Goal: Transaction & Acquisition: Book appointment/travel/reservation

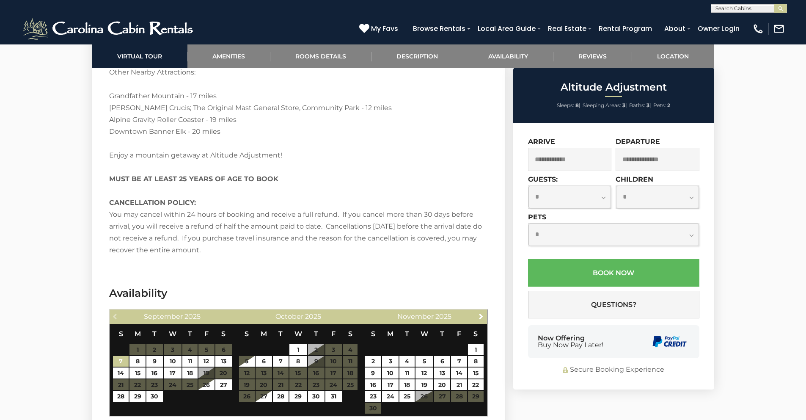
scroll to position [1673, 0]
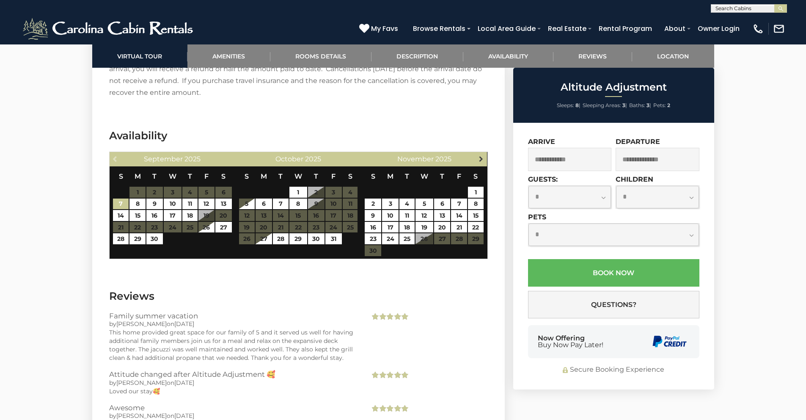
click at [482, 161] on span "Next" at bounding box center [481, 158] width 7 height 7
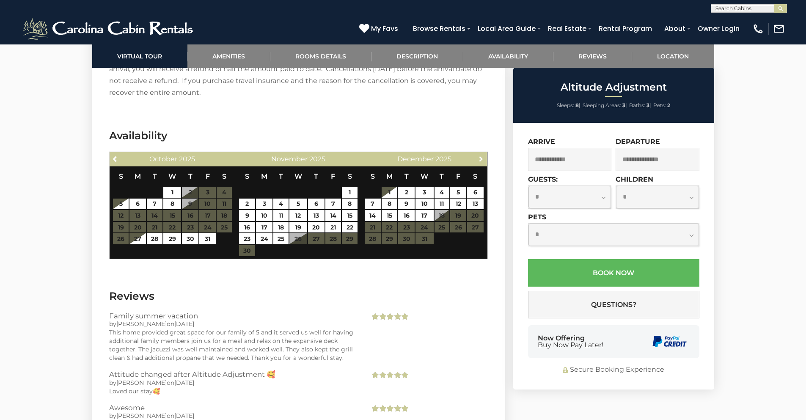
click at [482, 161] on span "Next" at bounding box center [481, 158] width 7 height 7
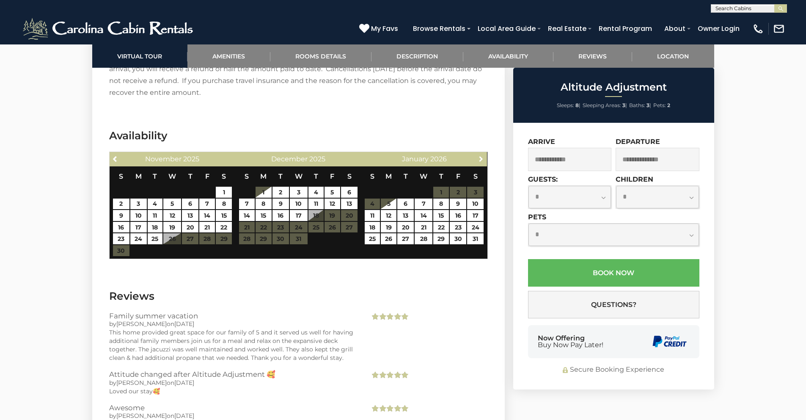
click at [482, 161] on span "Next" at bounding box center [481, 158] width 7 height 7
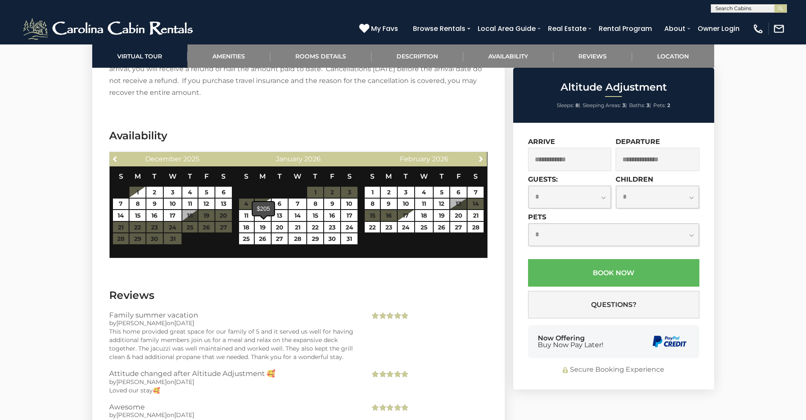
click at [264, 215] on div "$205" at bounding box center [264, 209] width 22 height 14
click at [265, 217] on span at bounding box center [263, 216] width 7 height 3
click at [754, 9] on input "text" at bounding box center [748, 9] width 74 height 8
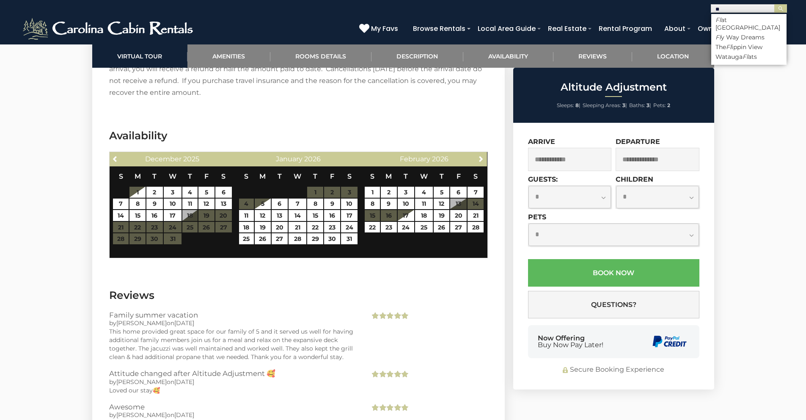
type input "*"
type input "****"
click at [759, 17] on li "Flat Top Lodge" at bounding box center [748, 20] width 75 height 8
click at [774, 4] on button "submit" at bounding box center [780, 8] width 13 height 8
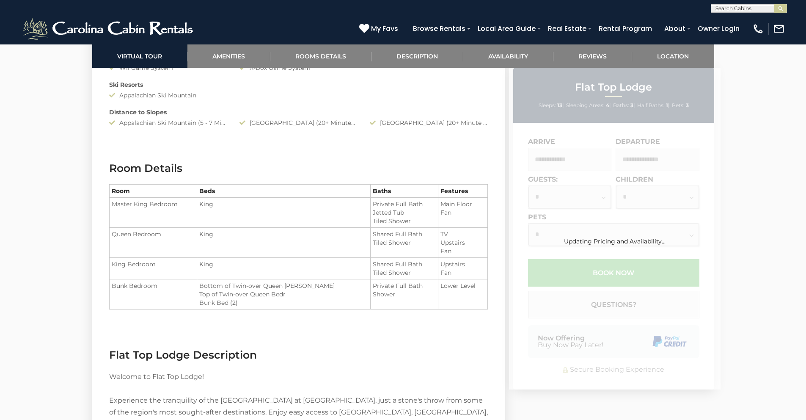
scroll to position [1409, 0]
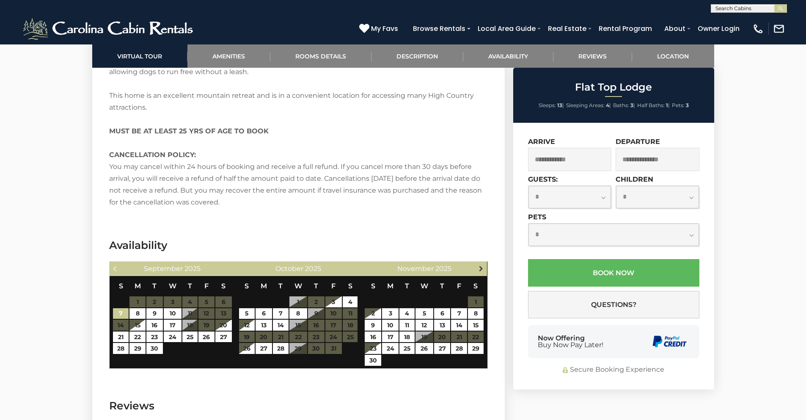
click at [476, 267] on link "Next" at bounding box center [481, 268] width 11 height 11
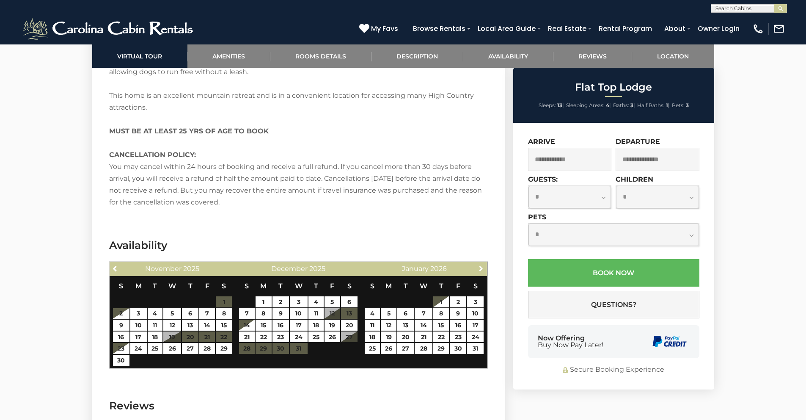
click at [476, 267] on link "Next" at bounding box center [481, 268] width 11 height 11
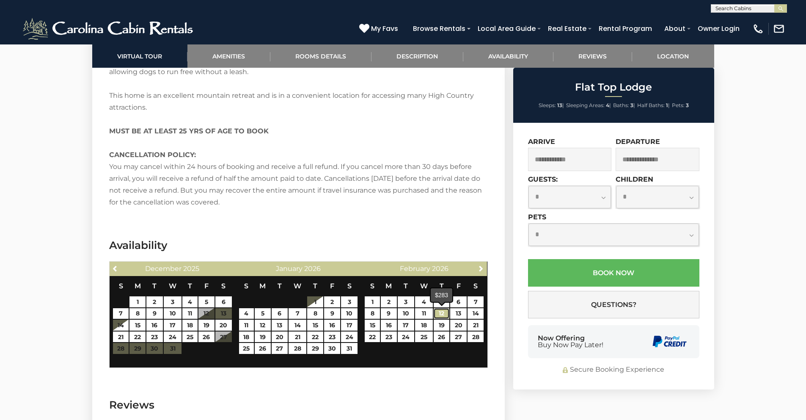
click at [446, 316] on link "12" at bounding box center [442, 313] width 16 height 11
type input "**********"
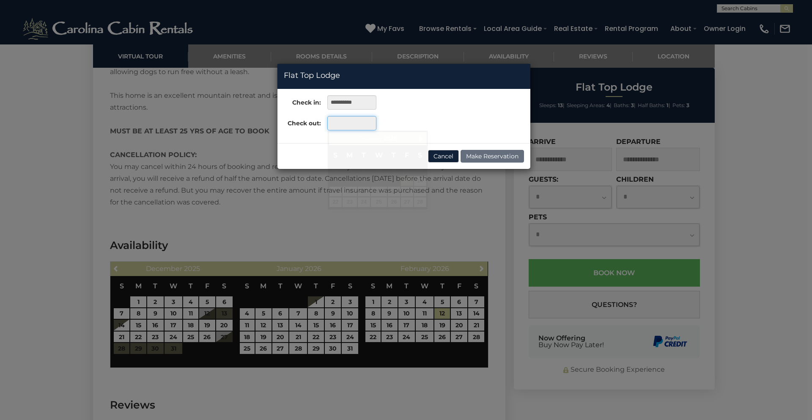
click at [367, 124] on input "text" at bounding box center [351, 123] width 49 height 14
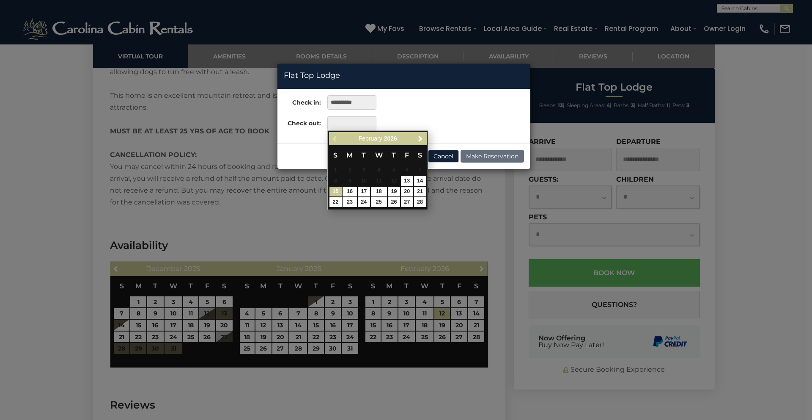
click at [337, 190] on link "15" at bounding box center [336, 192] width 12 height 10
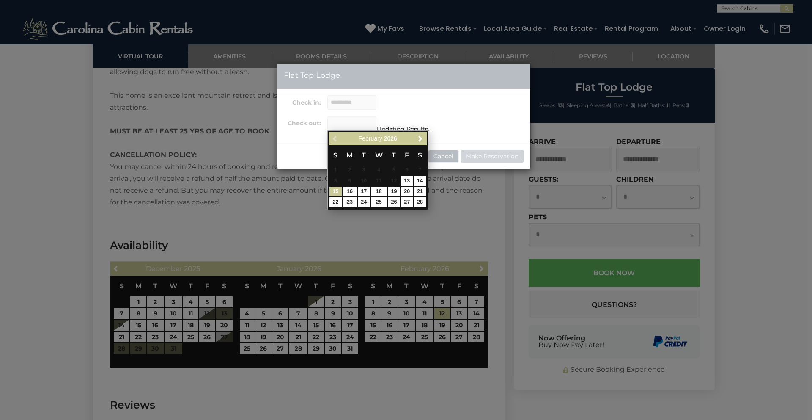
type input "**********"
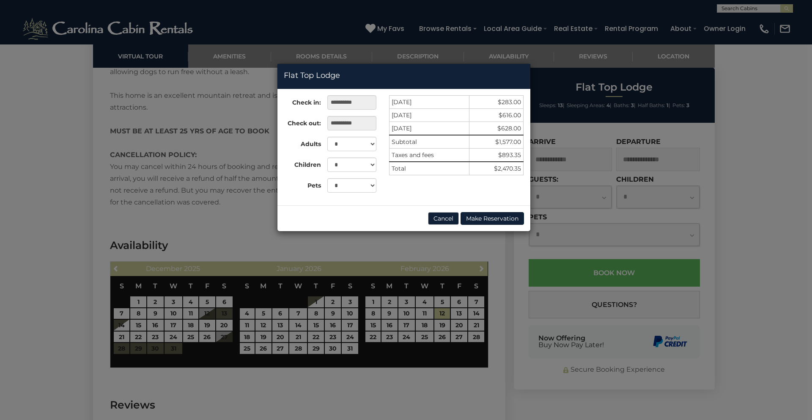
click at [762, 84] on div "**********" at bounding box center [406, 210] width 812 height 420
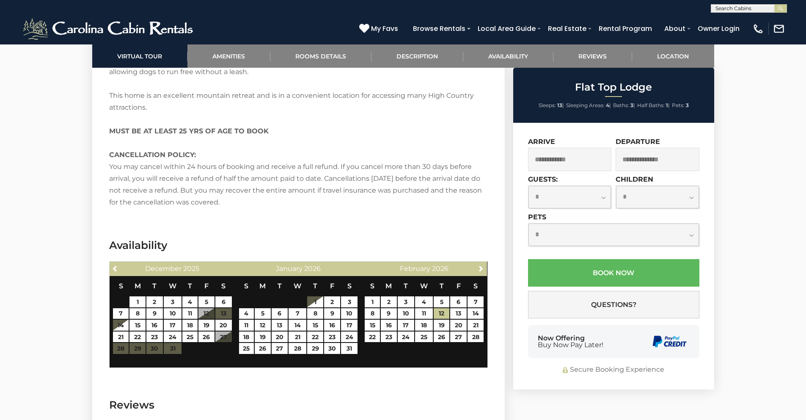
scroll to position [0, 0]
click at [732, 9] on input "text" at bounding box center [748, 9] width 74 height 8
type input "*****"
click at [733, 19] on li "Stair way to Heaven" at bounding box center [748, 20] width 75 height 8
click at [774, 4] on button "submit" at bounding box center [780, 8] width 13 height 8
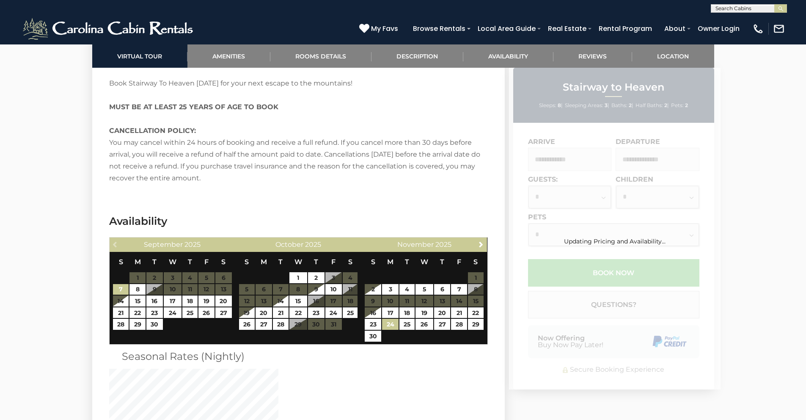
scroll to position [1544, 0]
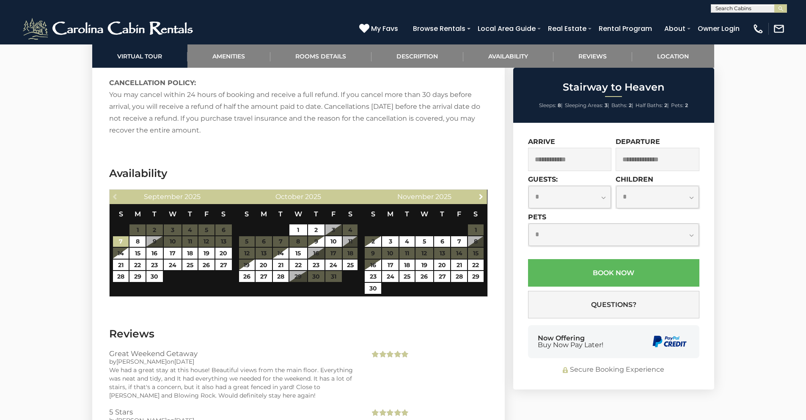
click at [478, 193] on span "Next" at bounding box center [481, 196] width 7 height 7
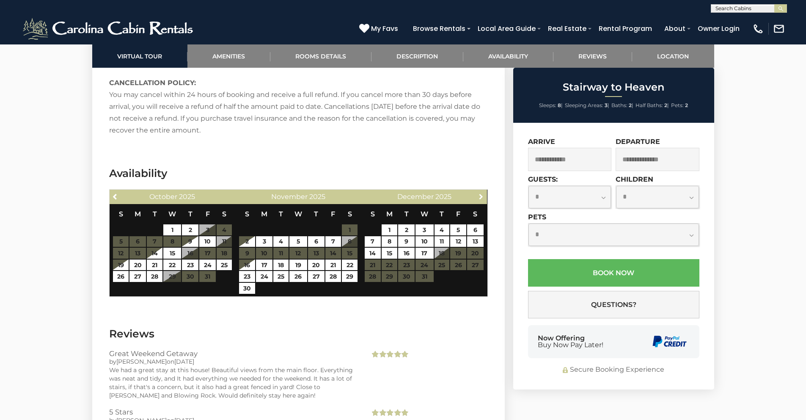
click at [478, 193] on span "Next" at bounding box center [481, 196] width 7 height 7
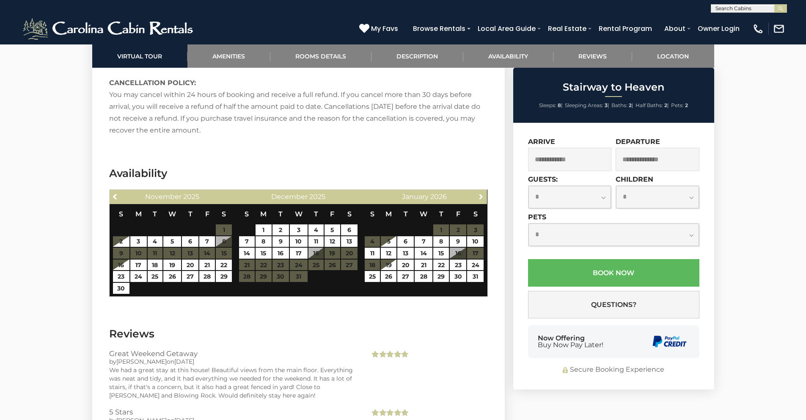
click at [478, 193] on span "Next" at bounding box center [481, 196] width 7 height 7
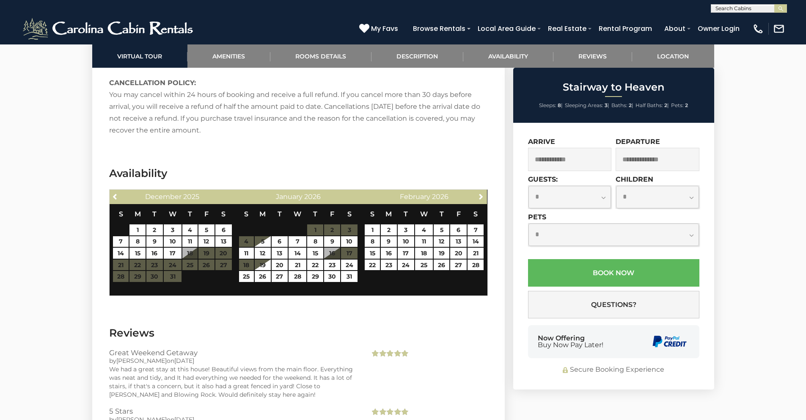
click at [742, 14] on div "(828) 295-6000 My Favs Browse Rentals Local Area Guide Activities & Attractions…" at bounding box center [403, 29] width 806 height 32
click at [740, 11] on input "text" at bounding box center [748, 9] width 74 height 8
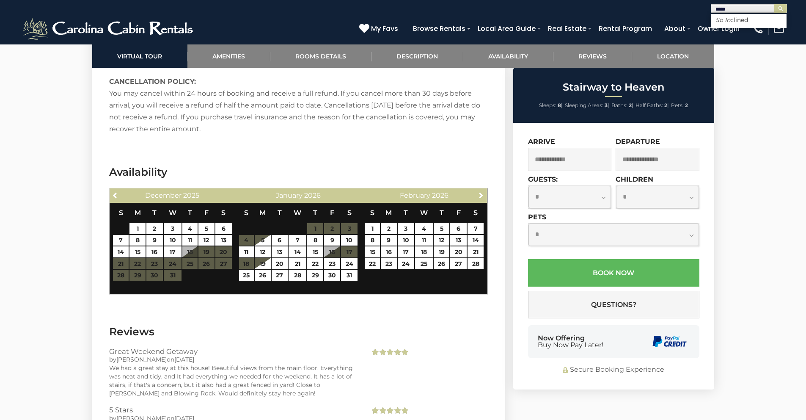
scroll to position [1546, 0]
type input "*****"
click at [722, 16] on em "So In" at bounding box center [722, 20] width 15 height 8
click at [774, 4] on button "submit" at bounding box center [780, 8] width 13 height 8
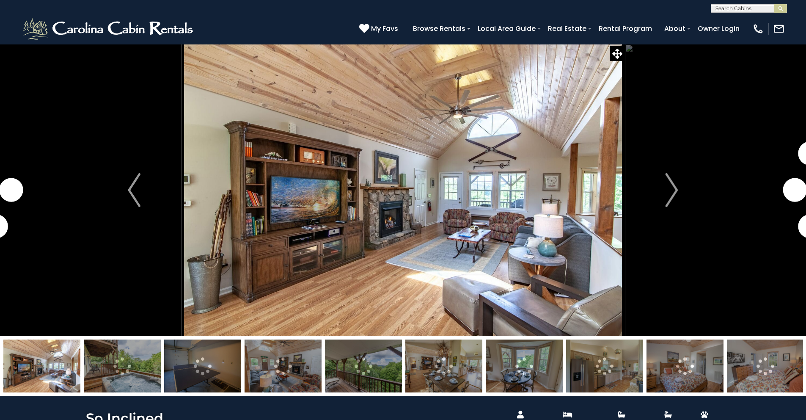
scroll to position [0, 0]
click at [726, 7] on input "text" at bounding box center [748, 9] width 74 height 8
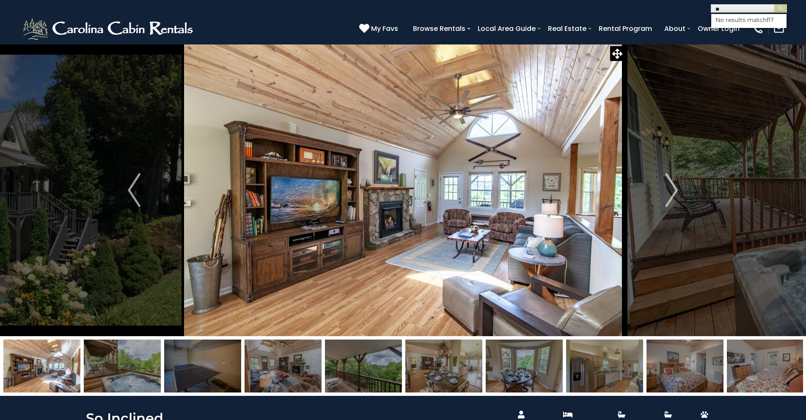
type input "*"
type input "*******"
click at [728, 19] on em "Flat To" at bounding box center [725, 20] width 20 height 8
click at [774, 4] on button "submit" at bounding box center [780, 8] width 13 height 8
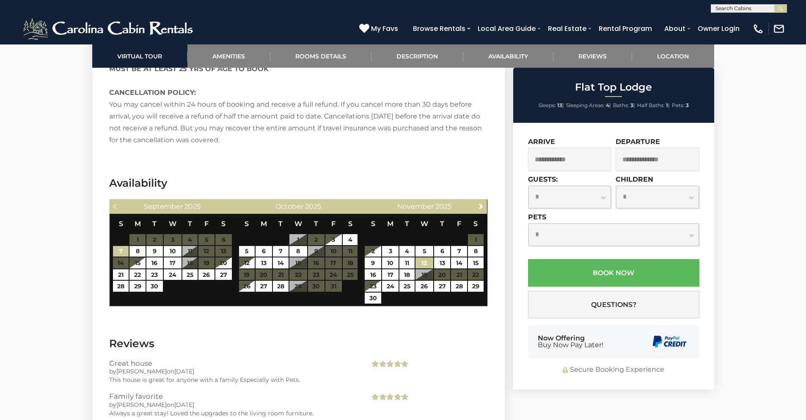
scroll to position [1471, 0]
click at [482, 204] on span "Next" at bounding box center [481, 205] width 7 height 7
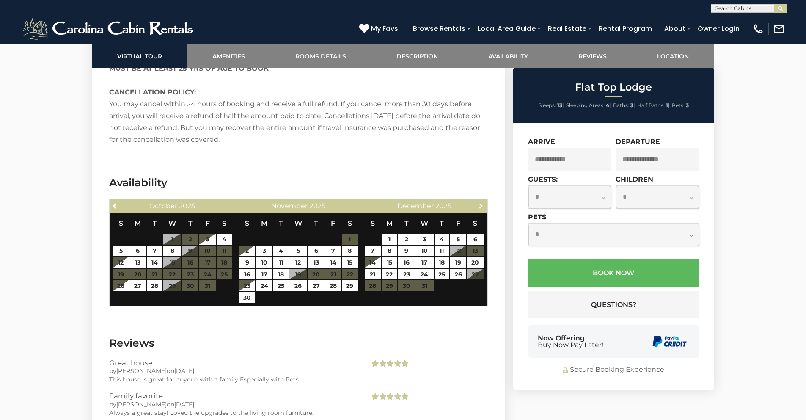
click at [482, 204] on span "Next" at bounding box center [481, 205] width 7 height 7
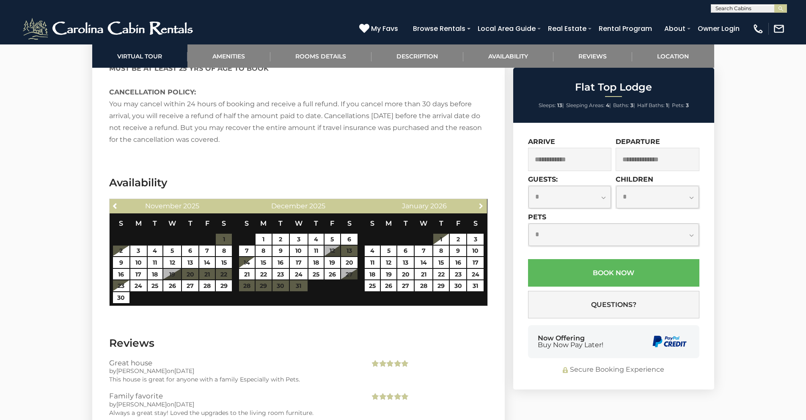
click at [482, 204] on span "Next" at bounding box center [481, 205] width 7 height 7
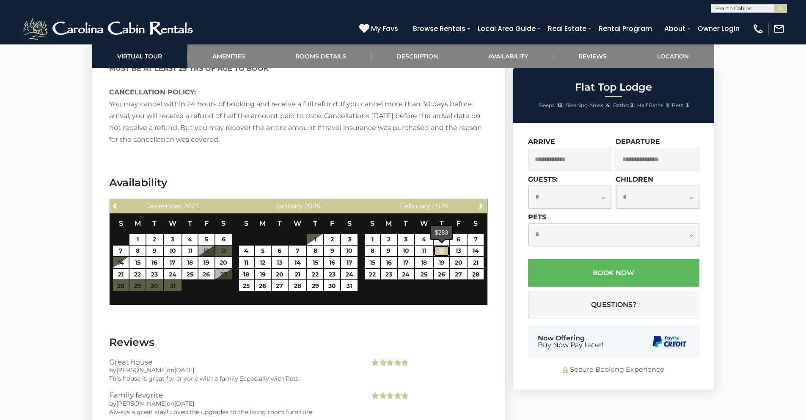
click at [440, 250] on link "12" at bounding box center [442, 250] width 16 height 11
type input "**********"
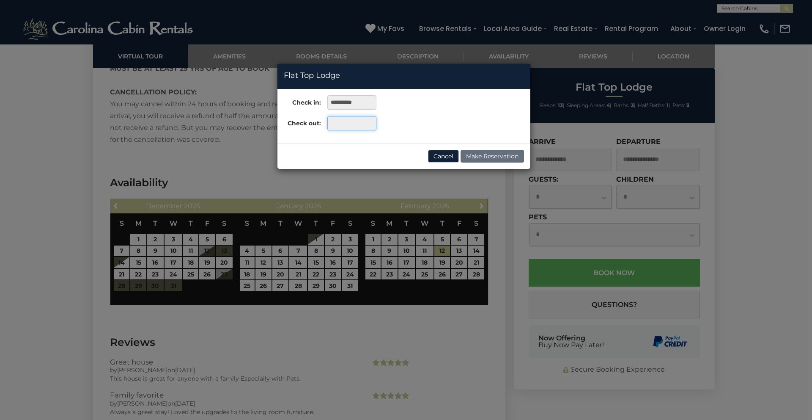
click at [365, 123] on input "text" at bounding box center [351, 123] width 49 height 14
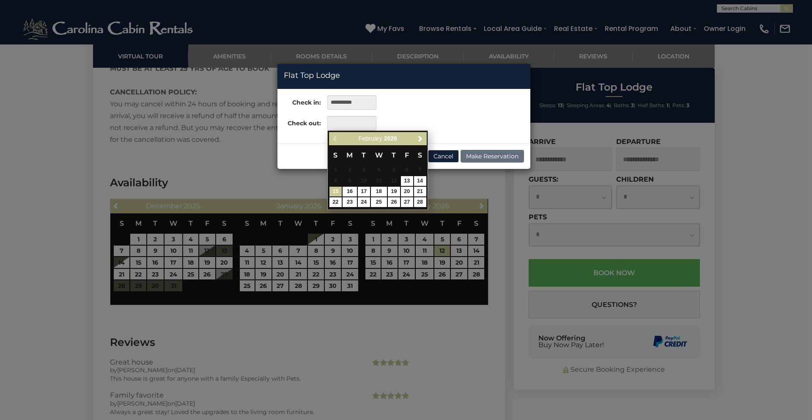
click at [335, 189] on link "15" at bounding box center [336, 192] width 12 height 10
type input "**********"
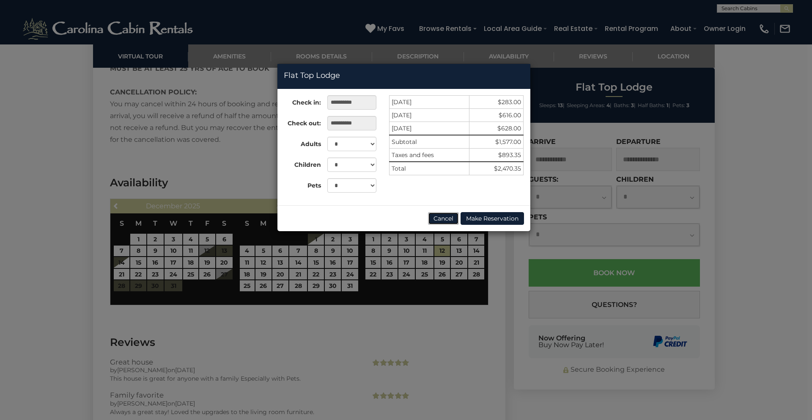
click at [438, 219] on button "Cancel" at bounding box center [443, 218] width 31 height 13
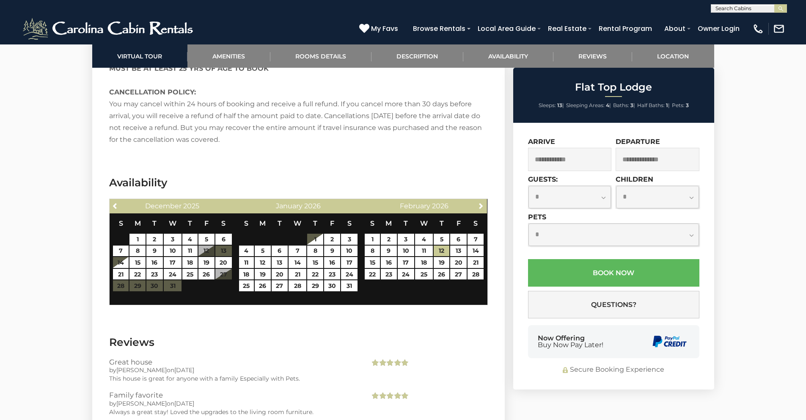
scroll to position [0, 0]
click at [730, 9] on input "text" at bounding box center [748, 9] width 74 height 8
type input "********"
click at [726, 17] on em "Stairway" at bounding box center [728, 20] width 26 height 8
click at [774, 4] on button "submit" at bounding box center [780, 8] width 13 height 8
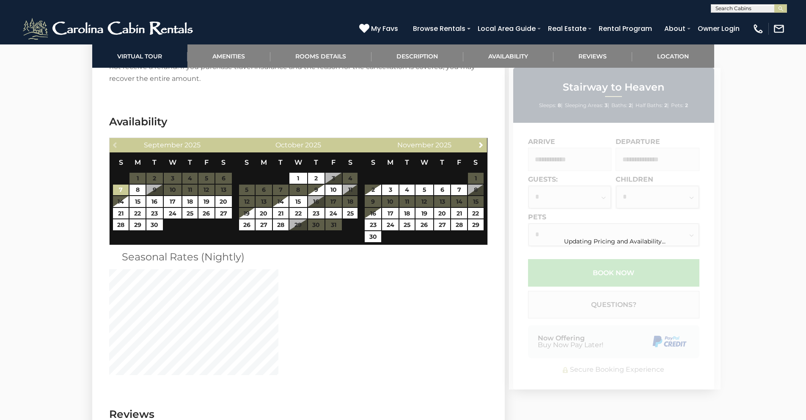
scroll to position [1601, 0]
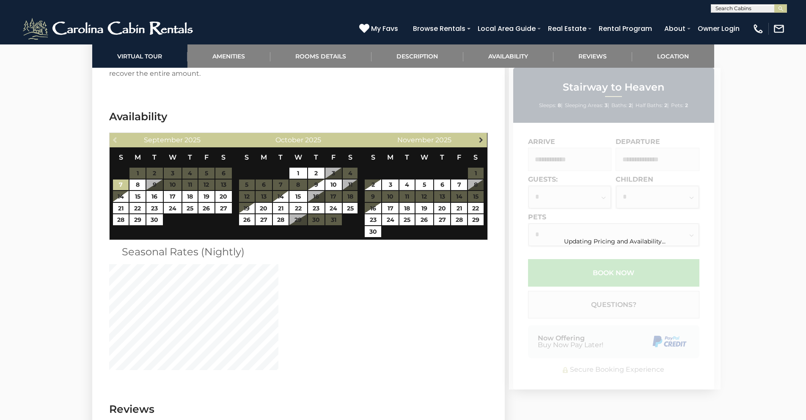
click at [479, 136] on span "Next" at bounding box center [481, 139] width 7 height 7
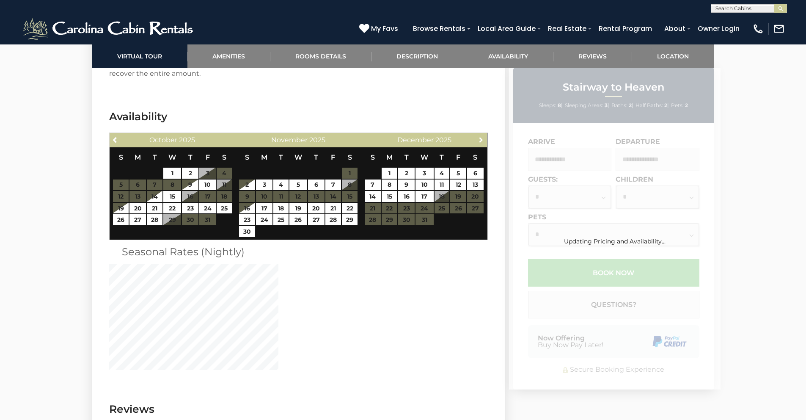
click at [479, 136] on span "Next" at bounding box center [481, 139] width 7 height 7
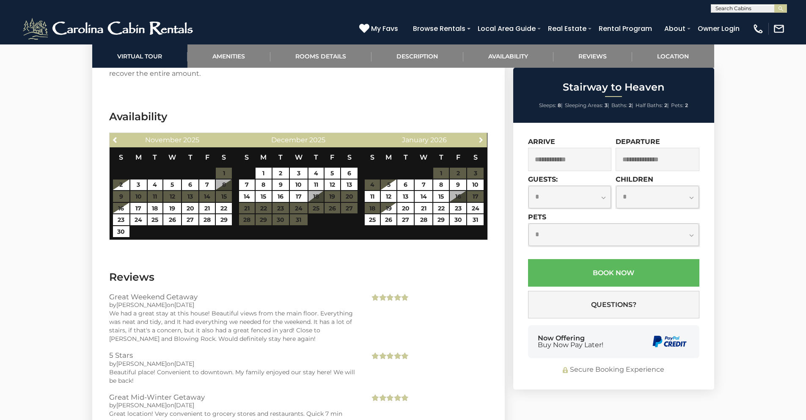
click at [479, 136] on span "Next" at bounding box center [481, 139] width 7 height 7
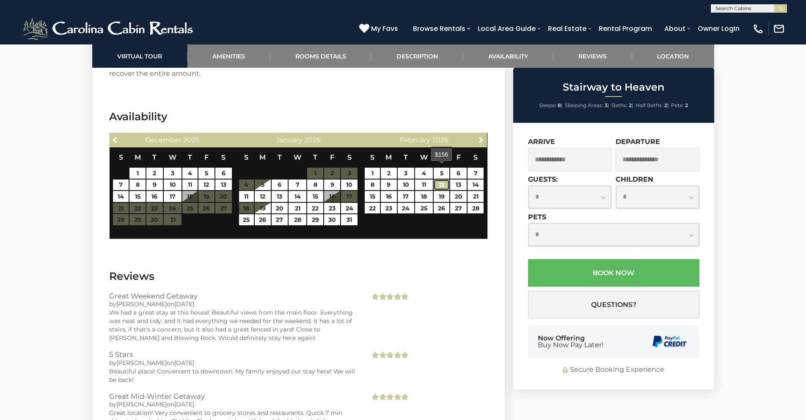
click at [444, 179] on link "12" at bounding box center [442, 184] width 16 height 11
type input "**********"
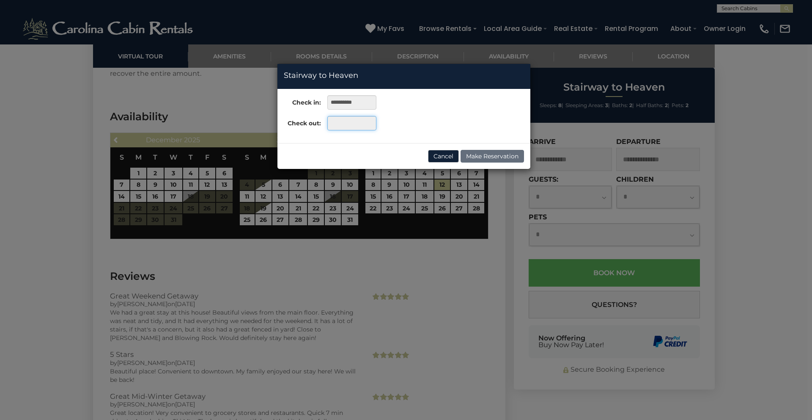
click at [346, 118] on input "text" at bounding box center [351, 123] width 49 height 14
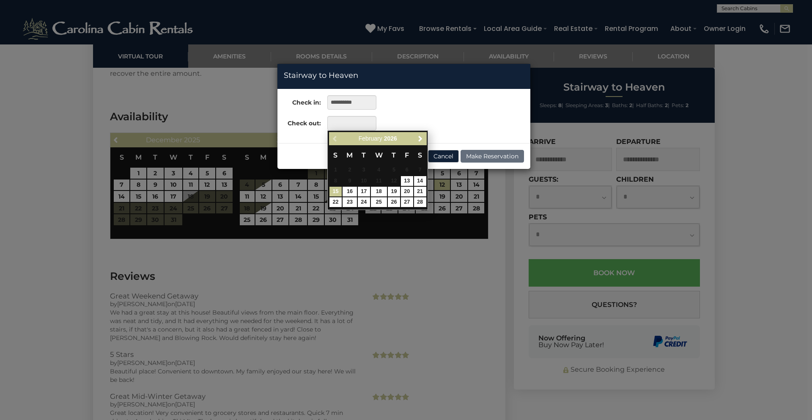
click at [335, 192] on link "15" at bounding box center [336, 192] width 12 height 10
type input "**********"
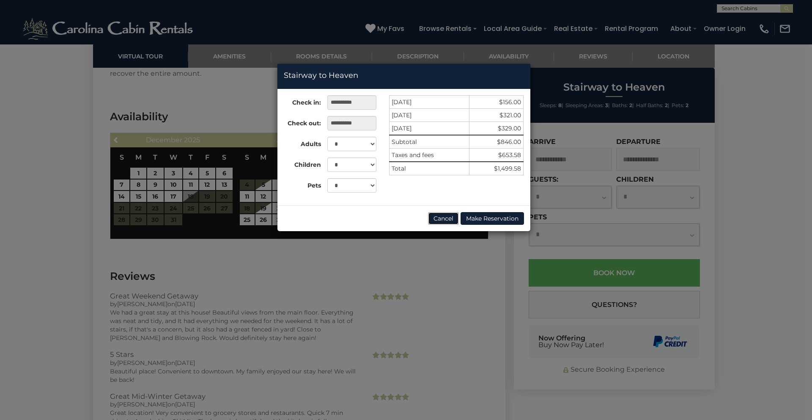
click at [444, 219] on button "Cancel" at bounding box center [443, 218] width 31 height 13
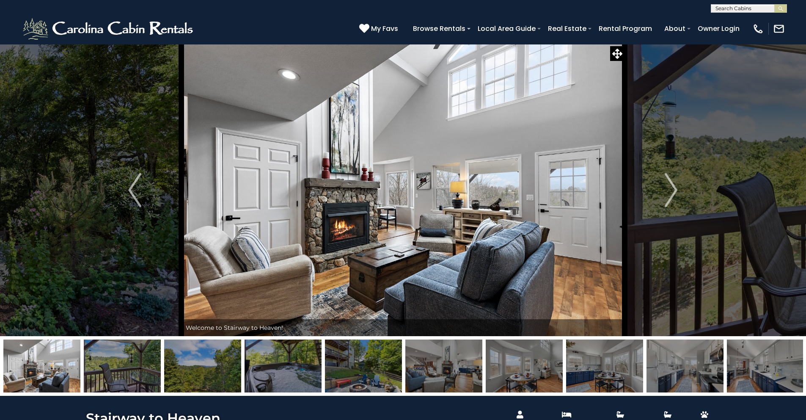
scroll to position [0, 0]
click at [743, 10] on input "text" at bounding box center [748, 9] width 74 height 8
type input "*****"
click at [741, 16] on li "So In clined" at bounding box center [748, 20] width 75 height 8
click at [774, 4] on button "submit" at bounding box center [780, 8] width 13 height 8
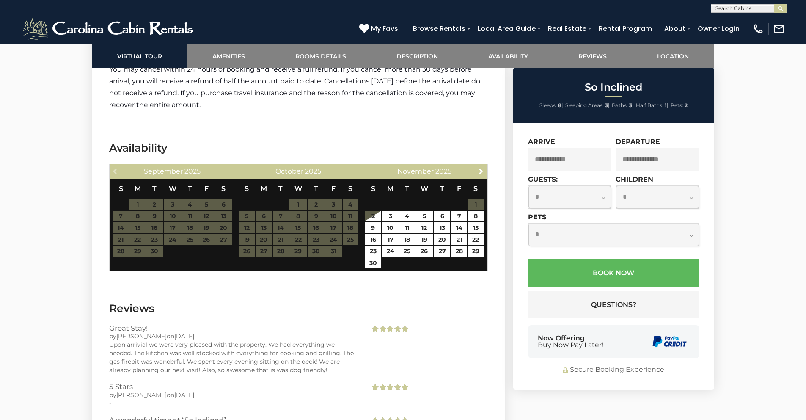
scroll to position [1636, 0]
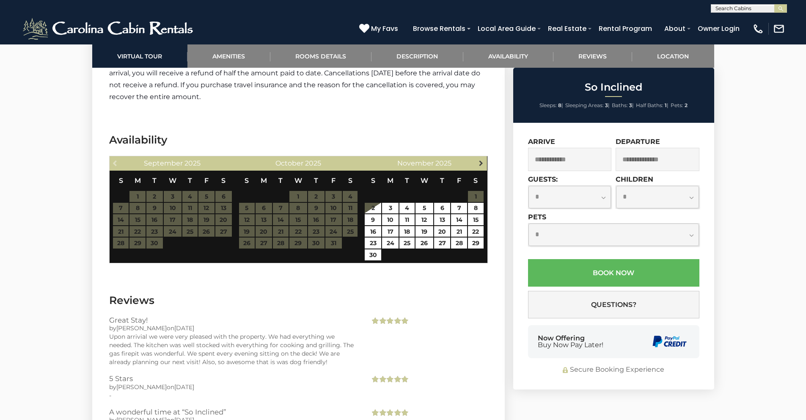
click at [478, 165] on span "Next" at bounding box center [481, 162] width 7 height 7
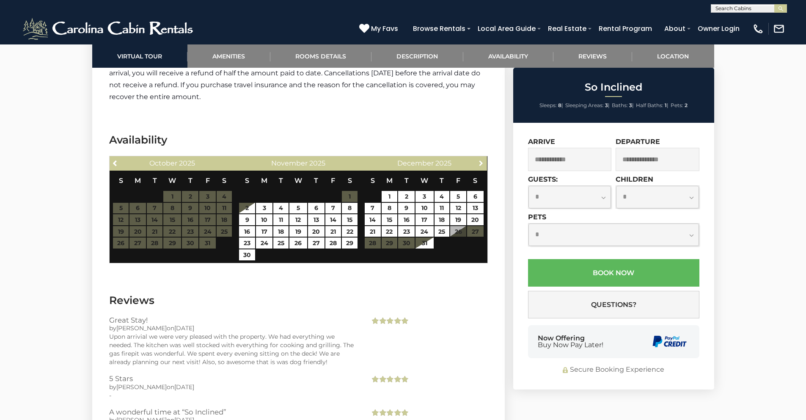
click at [478, 165] on span "Next" at bounding box center [481, 162] width 7 height 7
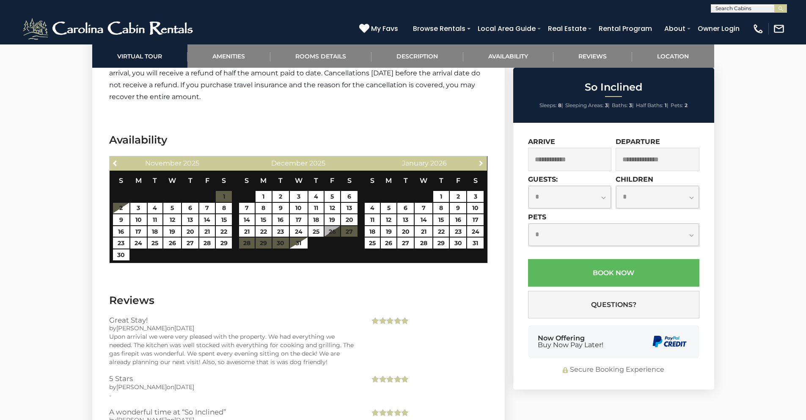
click at [478, 165] on span "Next" at bounding box center [481, 162] width 7 height 7
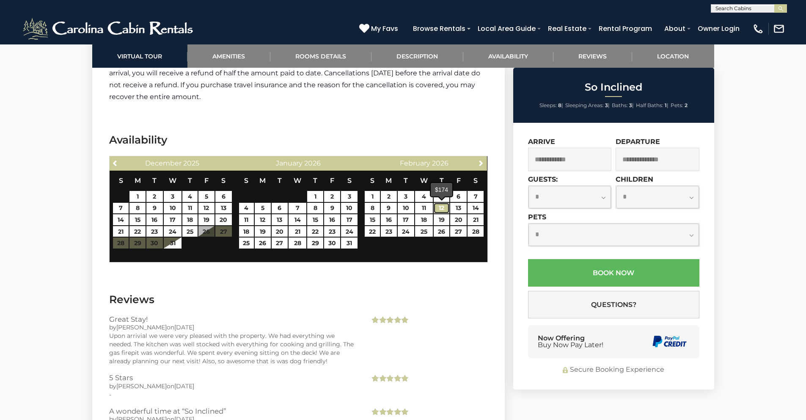
click at [437, 206] on link "12" at bounding box center [442, 208] width 16 height 11
type input "**********"
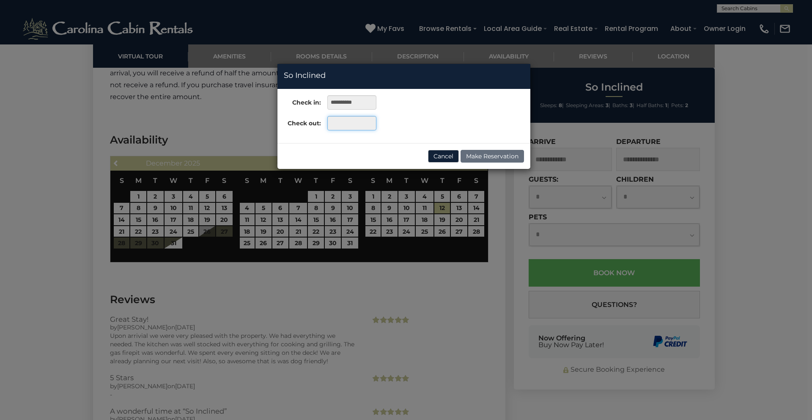
click at [358, 124] on input "text" at bounding box center [351, 123] width 49 height 14
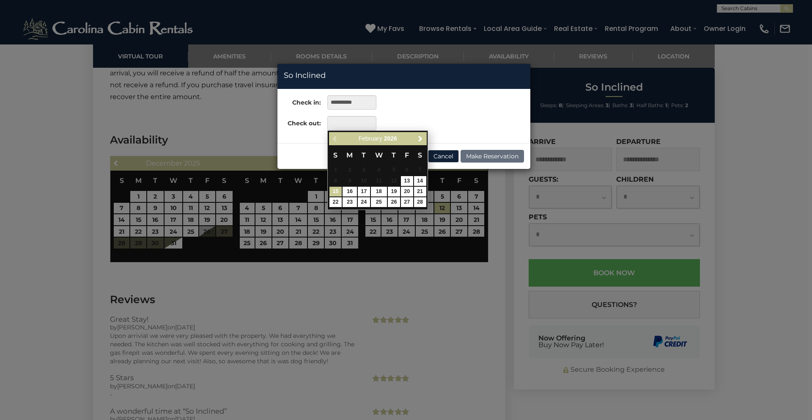
click at [334, 193] on link "15" at bounding box center [336, 192] width 12 height 10
type input "**********"
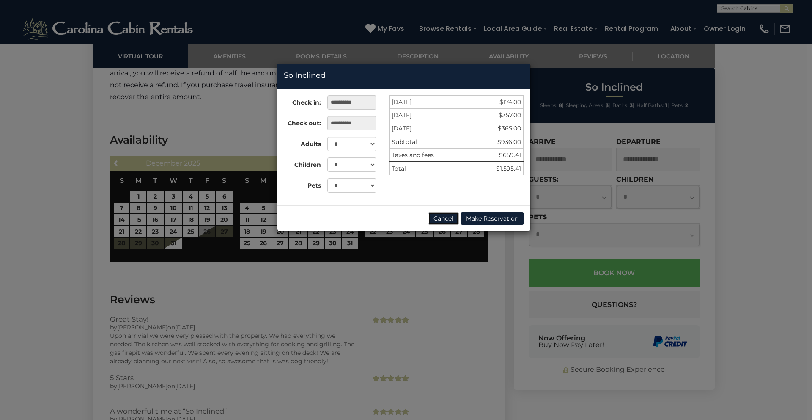
click at [434, 218] on button "Cancel" at bounding box center [443, 218] width 31 height 13
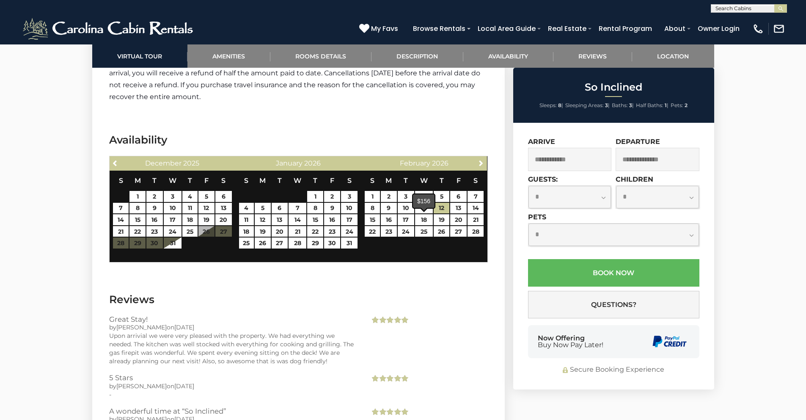
click at [434, 270] on section "Availability Previous December 2025 S M T W T F S 1 2 3 4 5 6 7 8 9 10 11 12 13…" at bounding box center [298, 199] width 412 height 159
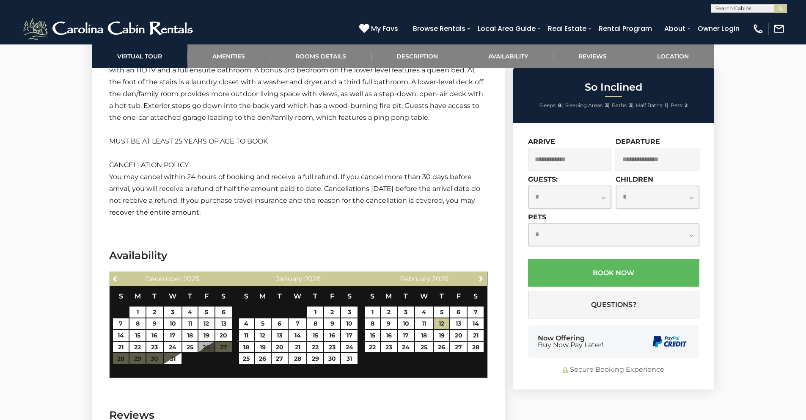
scroll to position [0, 0]
click at [746, 6] on input "text" at bounding box center [748, 9] width 74 height 8
type input "********"
click at [745, 16] on li "Stairway to Heaven" at bounding box center [748, 20] width 75 height 8
click at [774, 4] on button "submit" at bounding box center [780, 8] width 13 height 8
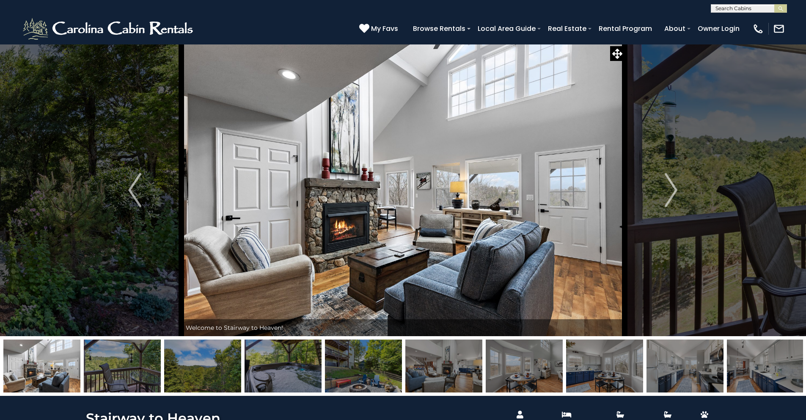
scroll to position [0, 0]
click at [733, 11] on input "text" at bounding box center [748, 9] width 74 height 8
type input "****"
click at [718, 17] on em "Kumb" at bounding box center [724, 20] width 18 height 8
click at [774, 4] on button "submit" at bounding box center [780, 8] width 13 height 8
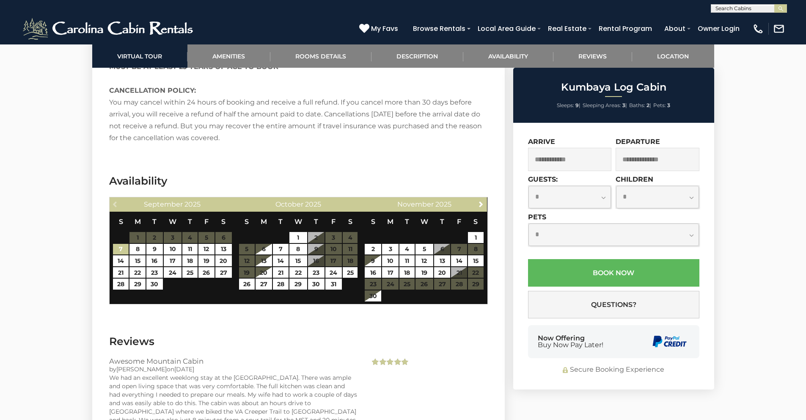
scroll to position [1562, 0]
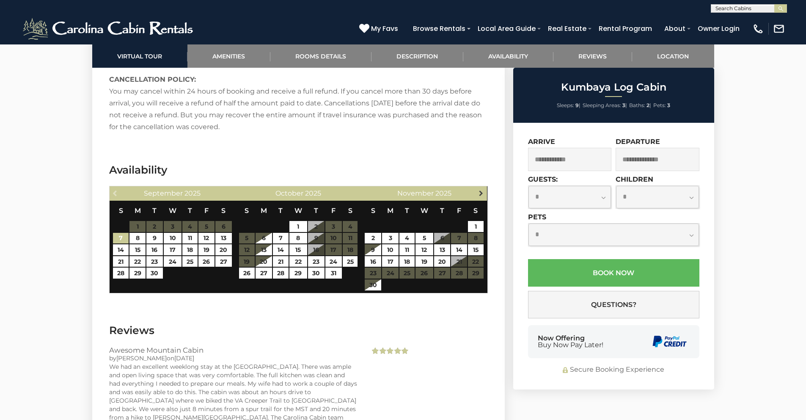
click at [476, 187] on link "Next" at bounding box center [481, 192] width 11 height 11
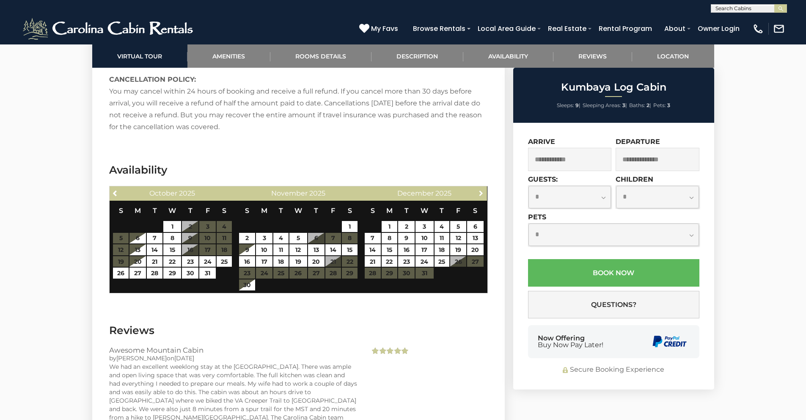
click at [476, 187] on link "Next" at bounding box center [481, 192] width 11 height 11
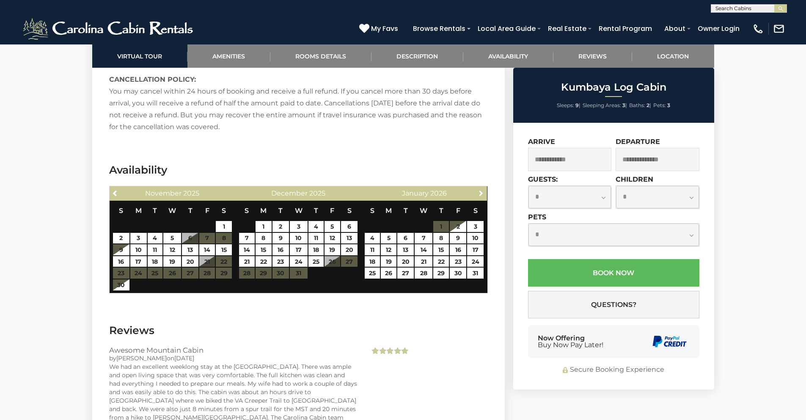
click at [476, 187] on link "Next" at bounding box center [481, 192] width 11 height 11
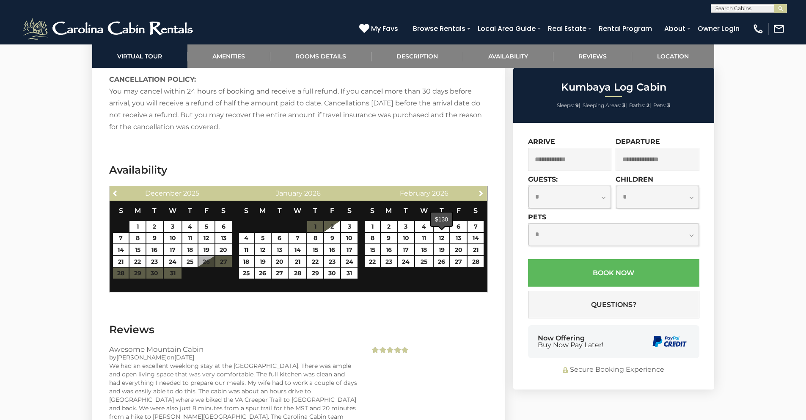
click at [444, 225] on div "$130" at bounding box center [442, 219] width 22 height 14
click at [439, 228] on span at bounding box center [441, 226] width 7 height 3
click at [441, 224] on div "$130" at bounding box center [442, 219] width 22 height 14
click at [445, 233] on link "12" at bounding box center [442, 238] width 16 height 11
type input "**********"
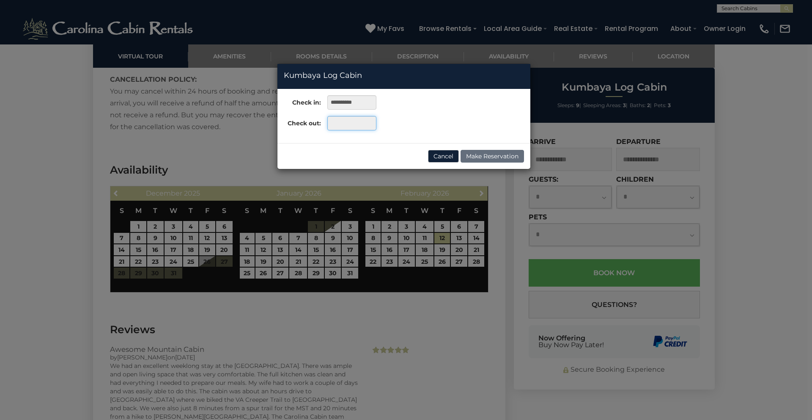
click at [366, 128] on input "text" at bounding box center [351, 123] width 49 height 14
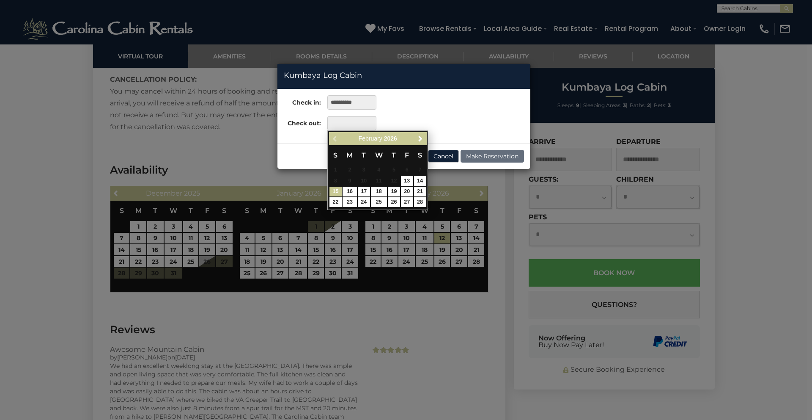
click at [337, 189] on link "15" at bounding box center [336, 192] width 12 height 10
type input "**********"
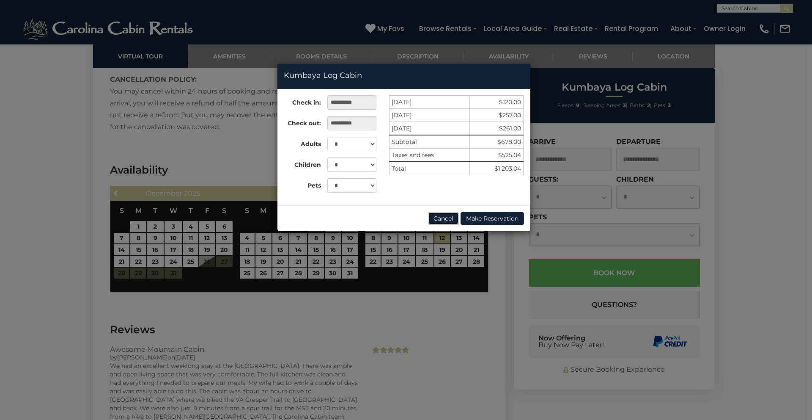
click at [442, 217] on button "Cancel" at bounding box center [443, 218] width 31 height 13
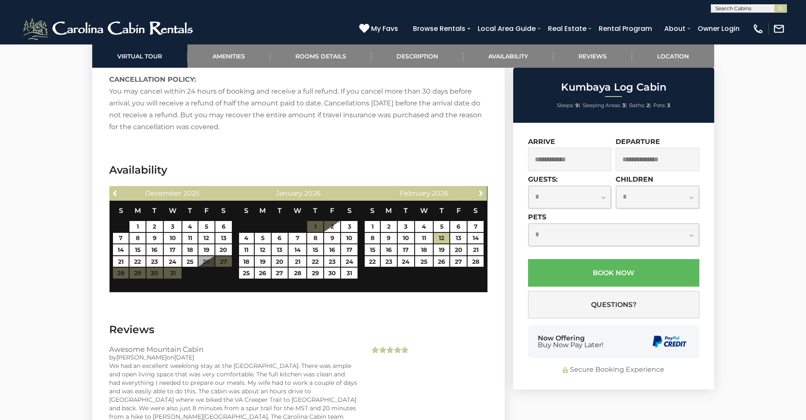
scroll to position [0, 0]
click at [730, 10] on input "text" at bounding box center [748, 9] width 74 height 8
type input "*****"
click at [726, 17] on em "Boots" at bounding box center [724, 20] width 18 height 8
click at [774, 4] on button "submit" at bounding box center [780, 8] width 13 height 8
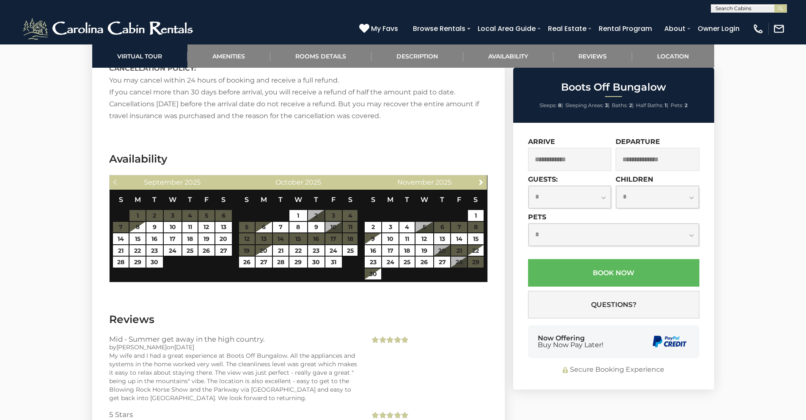
scroll to position [1688, 0]
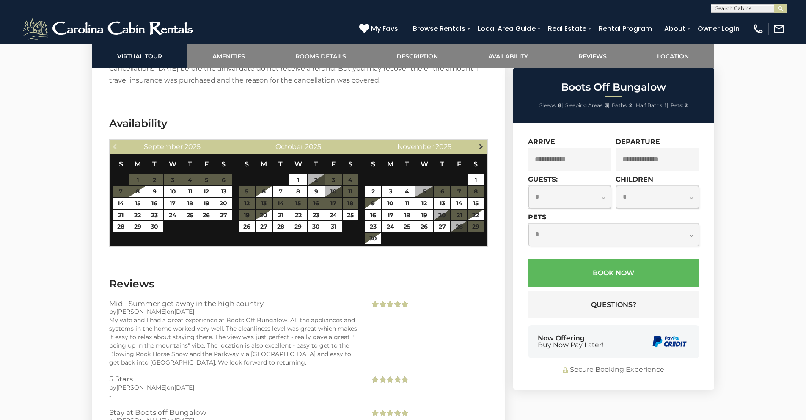
click at [479, 143] on span "Next" at bounding box center [481, 146] width 7 height 7
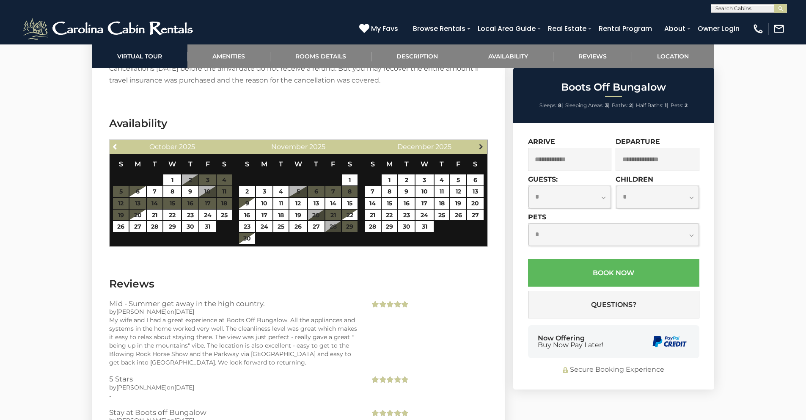
click at [478, 143] on span "Next" at bounding box center [481, 146] width 7 height 7
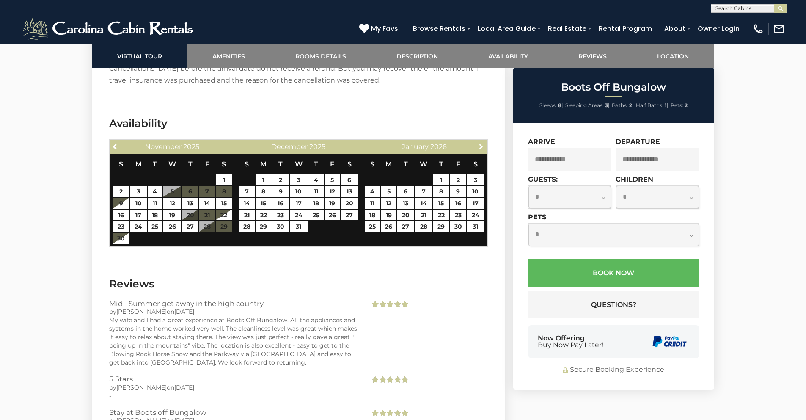
click at [478, 143] on span "Next" at bounding box center [481, 146] width 7 height 7
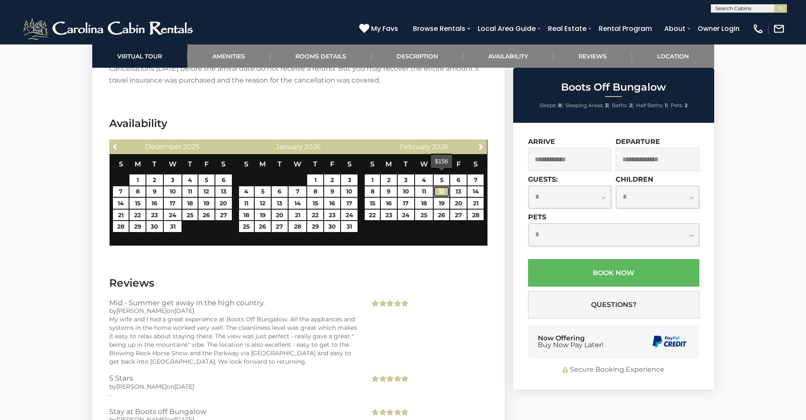
click at [445, 186] on link "12" at bounding box center [442, 191] width 16 height 11
type input "**********"
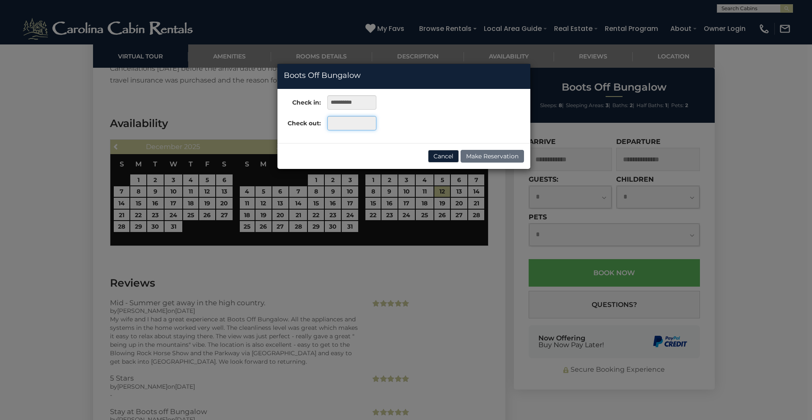
click at [367, 124] on input "text" at bounding box center [351, 123] width 49 height 14
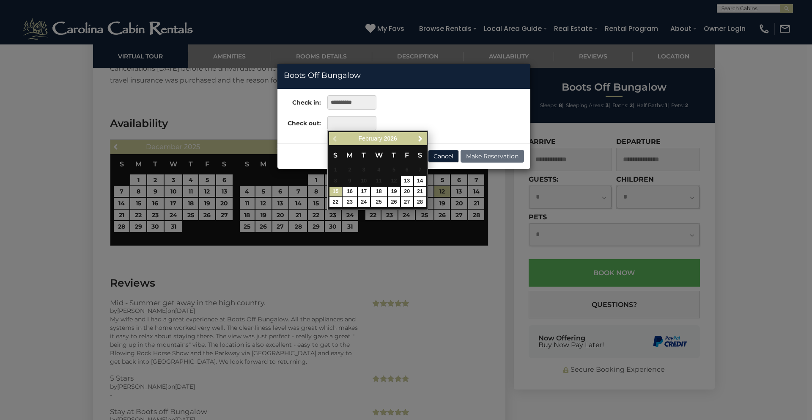
click at [338, 191] on link "15" at bounding box center [336, 192] width 12 height 10
type input "**********"
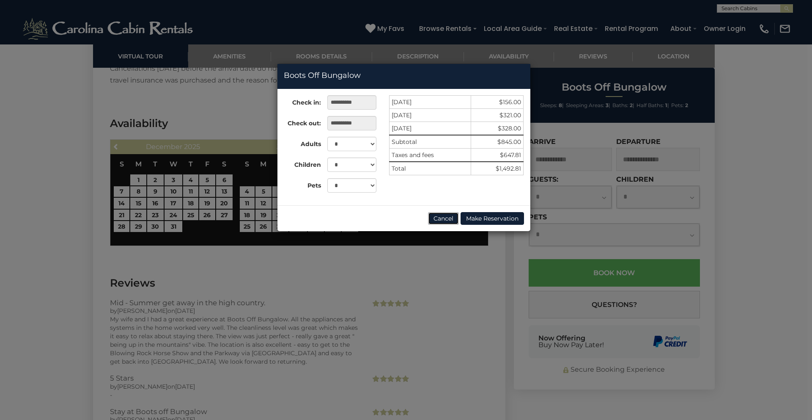
click at [448, 218] on button "Cancel" at bounding box center [443, 218] width 31 height 13
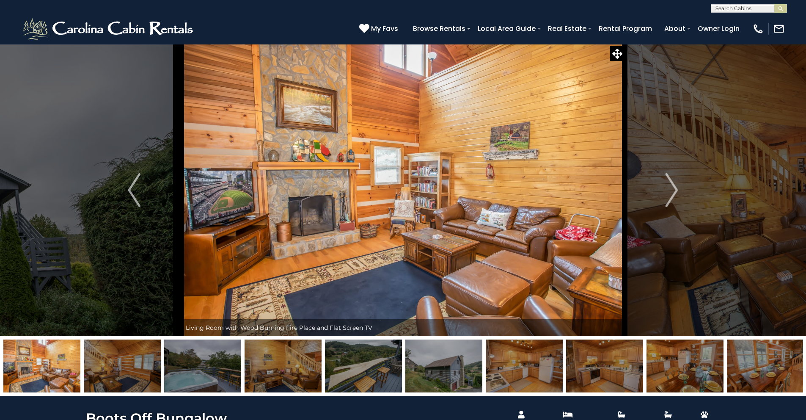
scroll to position [0, 0]
click at [729, 9] on input "text" at bounding box center [748, 9] width 74 height 8
type input "*******"
click at [764, 16] on li "Kumbaya Log Cabin" at bounding box center [748, 20] width 75 height 8
click at [774, 4] on button "submit" at bounding box center [780, 8] width 13 height 8
